Goal: Task Accomplishment & Management: Use online tool/utility

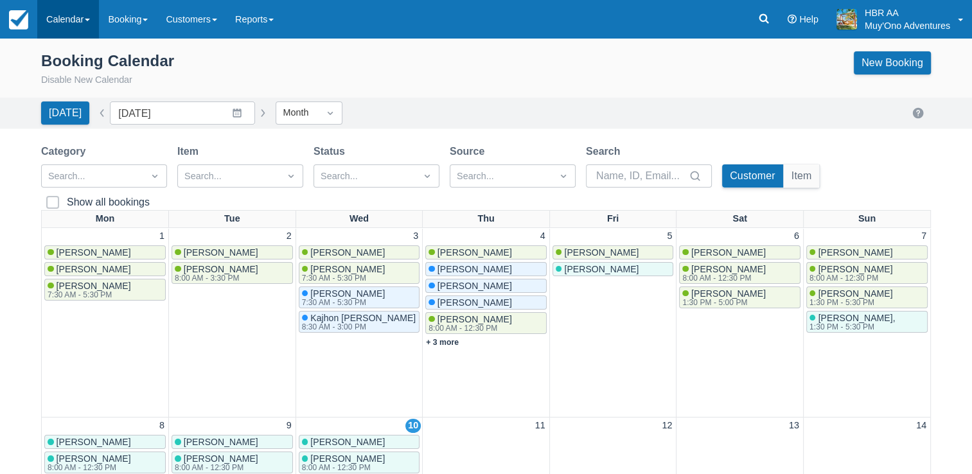
click at [83, 29] on link "Calendar" at bounding box center [68, 19] width 62 height 39
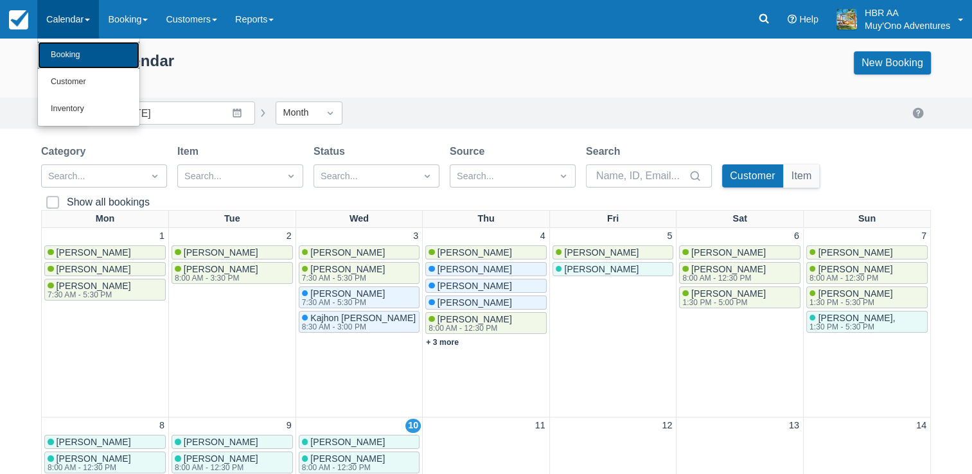
click at [85, 57] on link "Booking" at bounding box center [89, 55] width 102 height 27
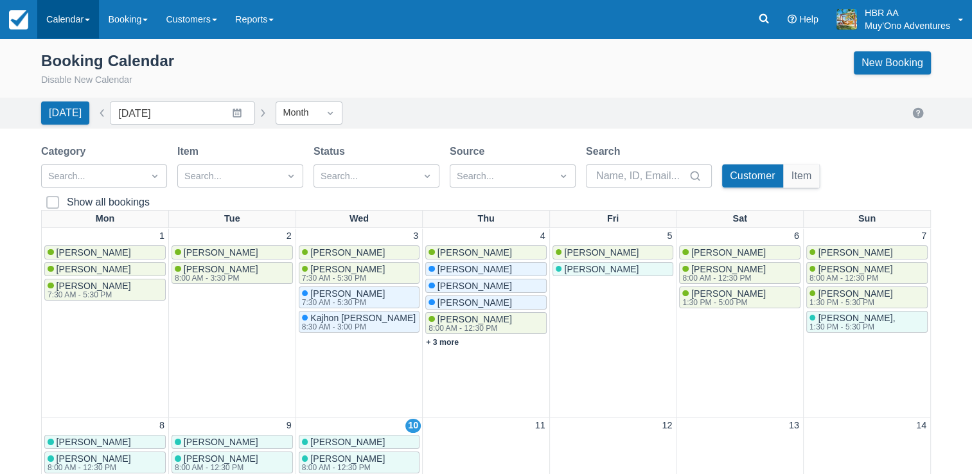
click at [57, 9] on link "Calendar" at bounding box center [68, 19] width 62 height 39
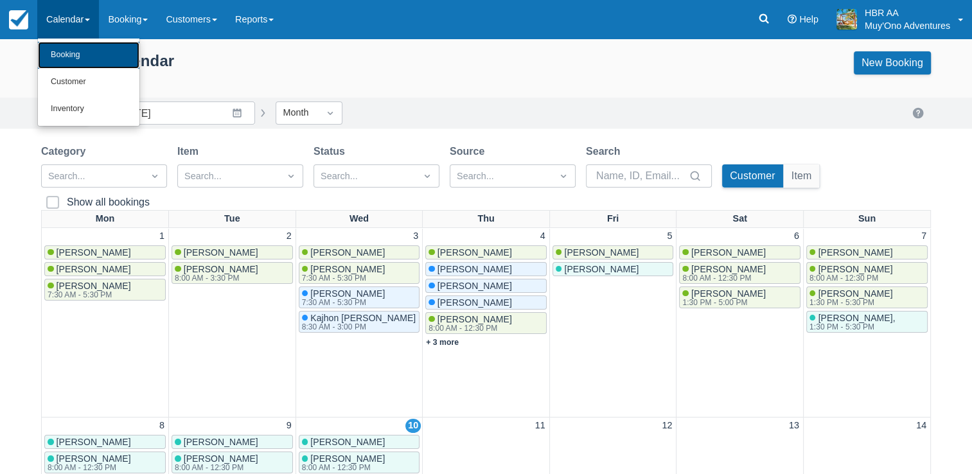
click at [69, 49] on link "Booking" at bounding box center [89, 55] width 102 height 27
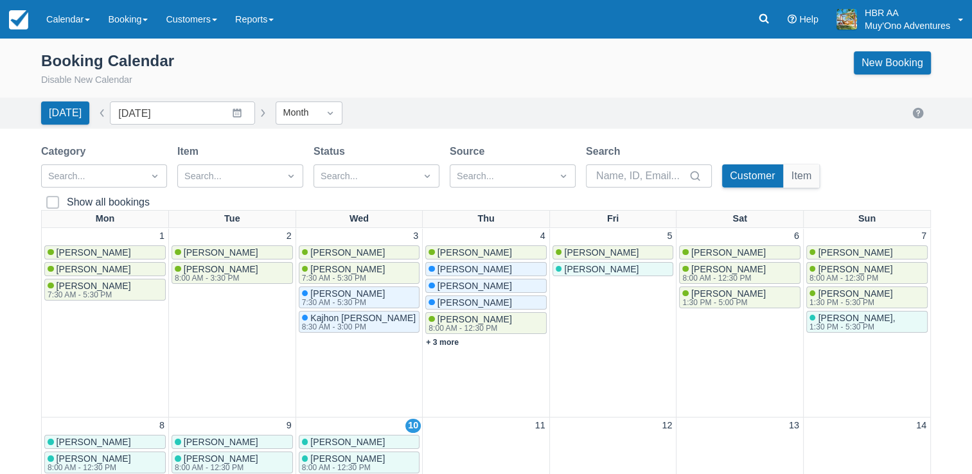
click at [553, 425] on div "12" at bounding box center [613, 426] width 124 height 14
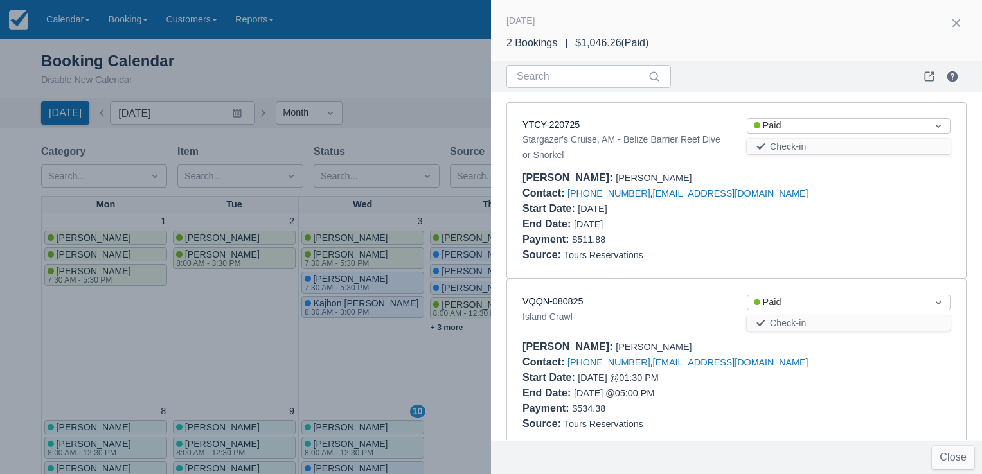
click at [433, 95] on div at bounding box center [491, 237] width 982 height 474
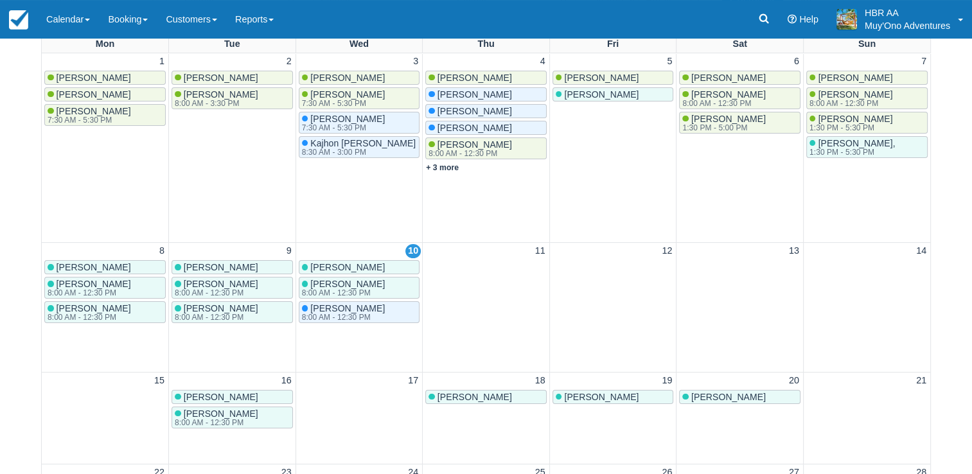
scroll to position [176, 0]
